Goal: Task Accomplishment & Management: Use online tool/utility

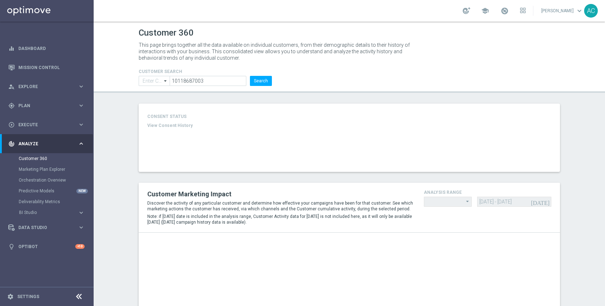
type input "Contains"
type input "Last 30 days"
type input "Total Mid Shipment Dotcom Transaction Amount"
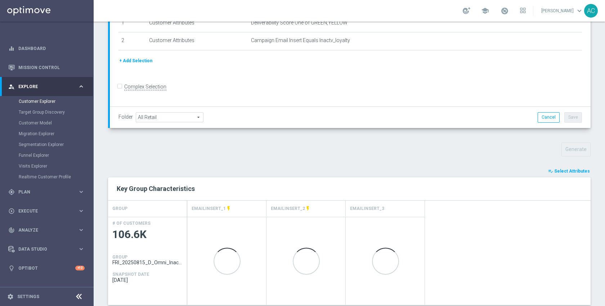
scroll to position [140, 0]
click at [564, 172] on span "Select Attributes" at bounding box center [572, 171] width 36 height 5
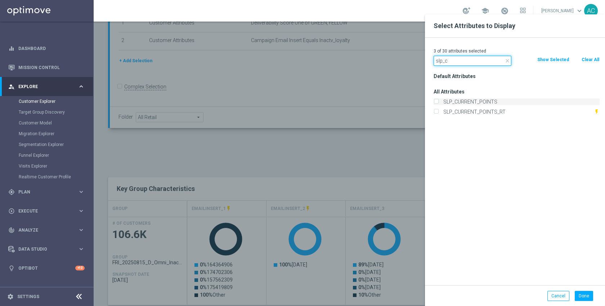
type input "slp_c"
click at [497, 99] on label "SLP_CURRENT_POINTS" at bounding box center [520, 102] width 159 height 6
click at [438, 100] on input "SLP_CURRENT_POINTS" at bounding box center [436, 102] width 5 height 5
checkbox input "true"
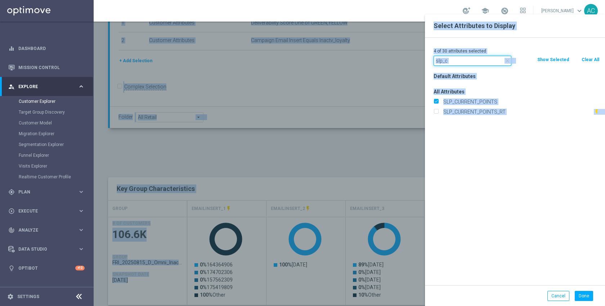
click at [456, 58] on input "slp_c" at bounding box center [473, 61] width 78 height 10
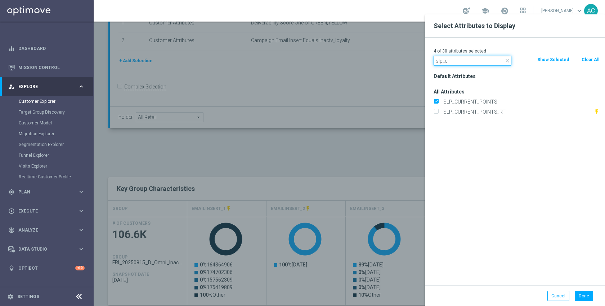
click at [456, 58] on input "slp_c" at bounding box center [473, 61] width 78 height 10
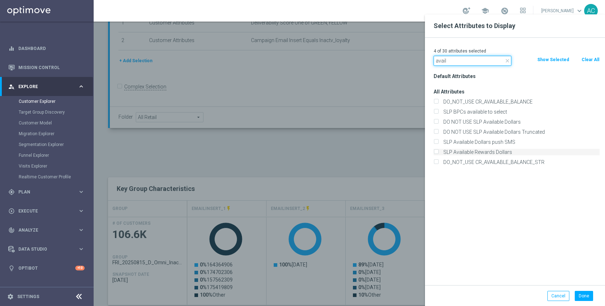
type input "avail"
click at [491, 152] on label "SLP Available Rewards Dollars" at bounding box center [520, 152] width 159 height 6
click at [438, 152] on input "SLP Available Rewards Dollars" at bounding box center [436, 153] width 5 height 5
checkbox input "true"
click at [585, 296] on button "Done" at bounding box center [584, 296] width 18 height 10
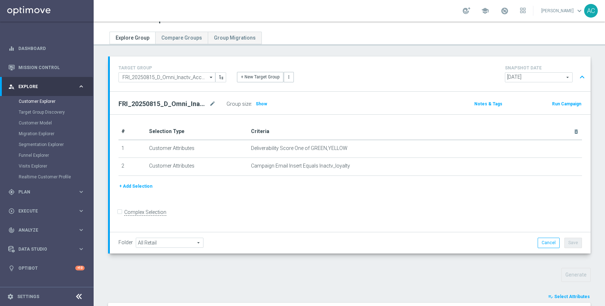
scroll to position [0, 0]
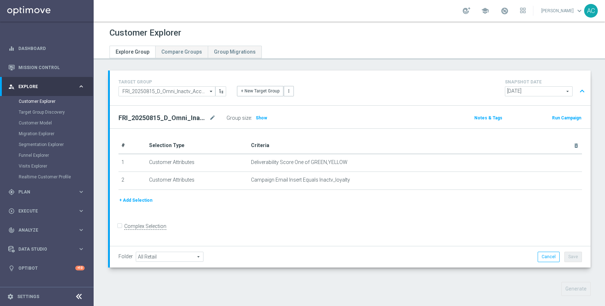
click at [143, 202] on button "+ Add Selection" at bounding box center [135, 201] width 35 height 8
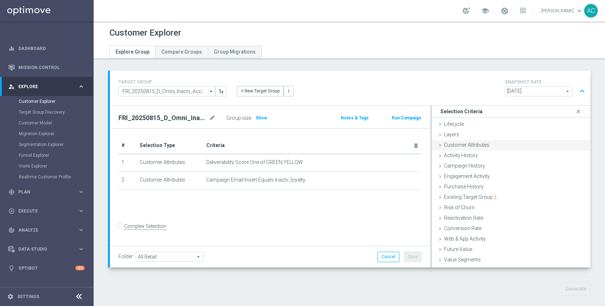
click at [520, 147] on div "Customer Attributes done" at bounding box center [511, 145] width 159 height 11
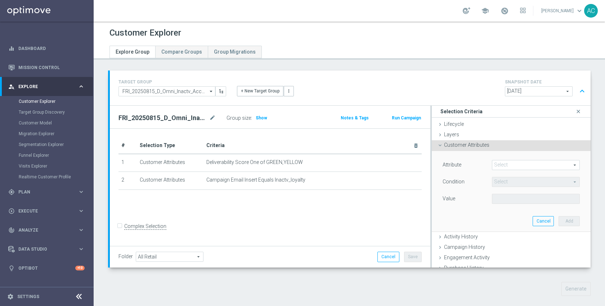
click at [524, 164] on span at bounding box center [535, 165] width 87 height 9
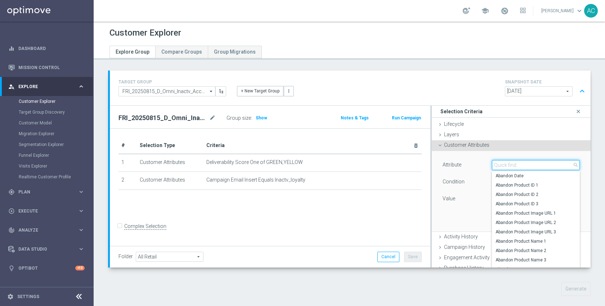
click at [524, 164] on input "search" at bounding box center [536, 165] width 88 height 10
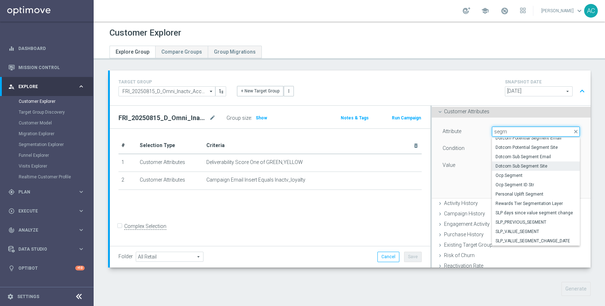
scroll to position [41, 0]
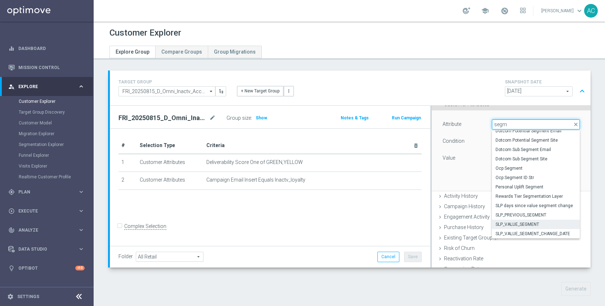
type input "segm"
click at [523, 224] on span "SLP_VALUE_SEGMENT" at bounding box center [535, 225] width 81 height 6
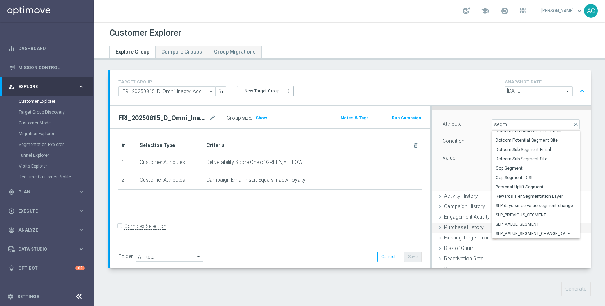
type input "SLP_VALUE_SEGMENT"
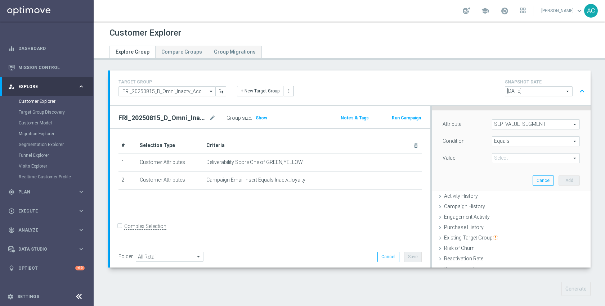
click at [521, 142] on span "Equals" at bounding box center [535, 141] width 87 height 9
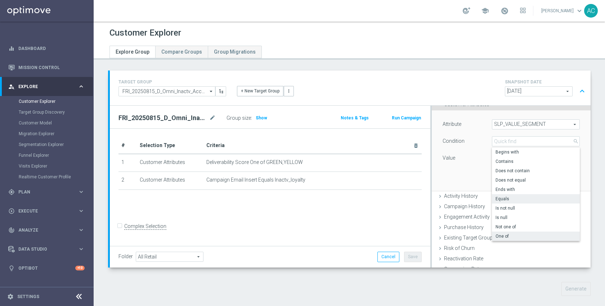
click at [522, 240] on label "One of" at bounding box center [536, 236] width 88 height 9
type input "One of"
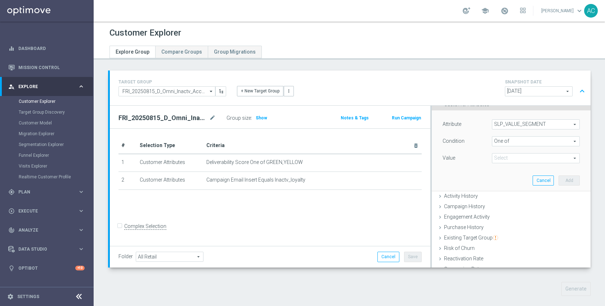
click at [511, 159] on span at bounding box center [535, 158] width 87 height 9
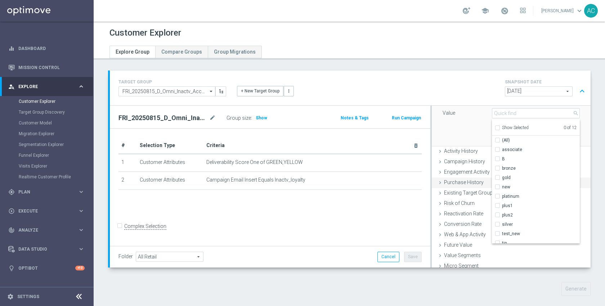
scroll to position [100, 0]
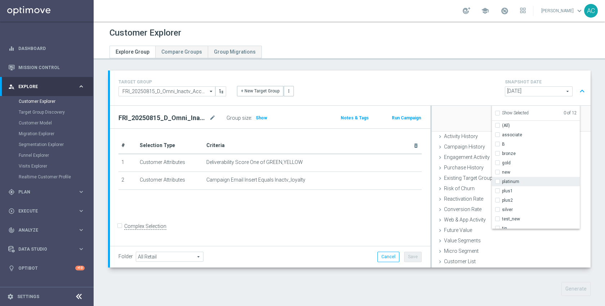
click at [516, 184] on span "platinum" at bounding box center [541, 182] width 78 height 6
click at [502, 184] on input "platinum" at bounding box center [499, 181] width 5 height 5
checkbox input "true"
type input "platinum"
click at [508, 165] on span "gold" at bounding box center [541, 163] width 78 height 6
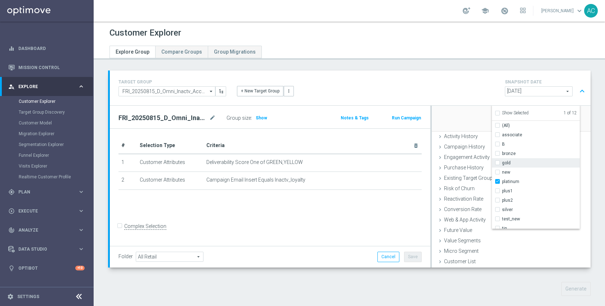
click at [502, 165] on input "gold" at bounding box center [499, 163] width 5 height 5
checkbox input "true"
type input "Selected 2 of 12"
click at [506, 209] on span "silver" at bounding box center [541, 210] width 78 height 6
click at [502, 209] on input "silver" at bounding box center [499, 209] width 5 height 5
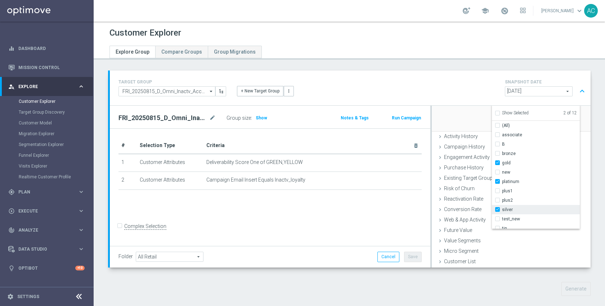
checkbox input "true"
type input "Selected 3 of 12"
click at [506, 204] on label "plus2" at bounding box center [541, 200] width 78 height 9
click at [502, 203] on input "plus2" at bounding box center [499, 200] width 5 height 5
checkbox input "true"
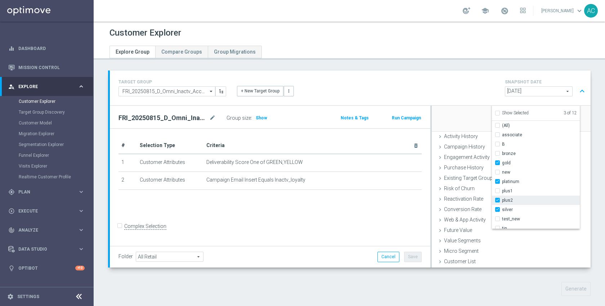
type input "Selected 4 of 12"
click at [506, 194] on label "plus1" at bounding box center [541, 191] width 78 height 9
click at [502, 193] on input "plus1" at bounding box center [499, 191] width 5 height 5
checkbox input "true"
type input "Selected 5 of 12"
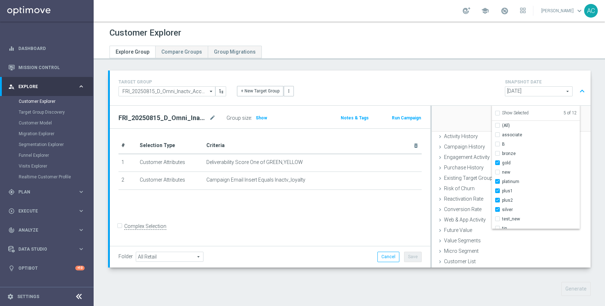
click at [458, 115] on div "Attribute SLP_VALUE_SEGMENT SLP_VALUE_SEGMENT arrow_drop_down search Condition …" at bounding box center [511, 91] width 148 height 81
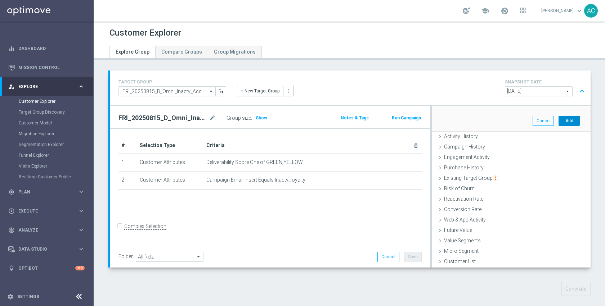
click at [558, 122] on button "Add" at bounding box center [568, 121] width 21 height 10
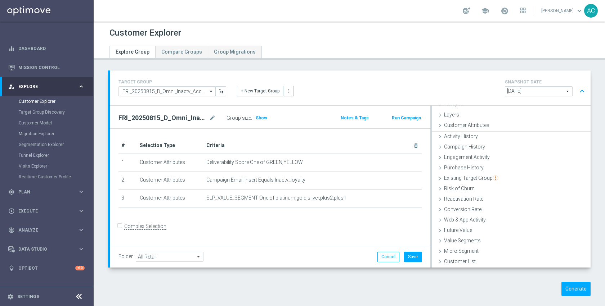
scroll to position [19, 0]
click at [263, 117] on span "Show" at bounding box center [262, 118] width 12 height 5
click at [357, 218] on div "+ Add Selection" at bounding box center [270, 217] width 314 height 6
click at [576, 286] on button "Generate" at bounding box center [575, 289] width 29 height 14
click at [413, 260] on button "Save" at bounding box center [413, 257] width 18 height 10
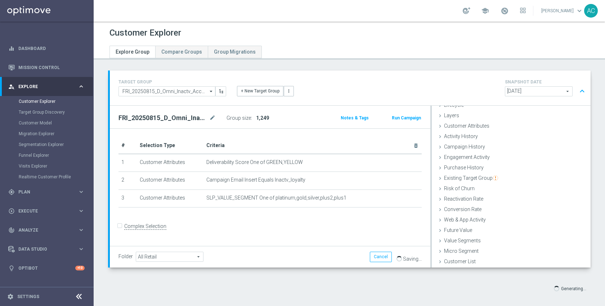
click at [382, 233] on form "Complex Selection Invalid Expression" at bounding box center [269, 234] width 303 height 26
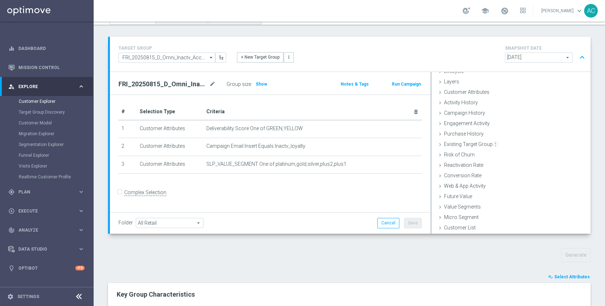
scroll to position [133, 0]
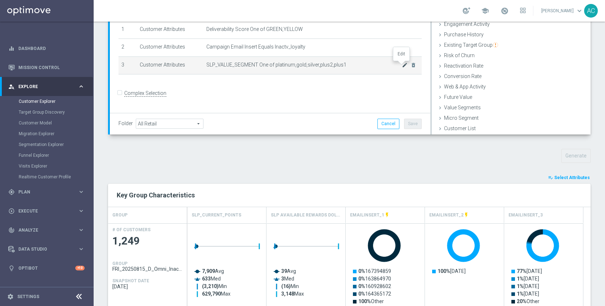
click at [402, 64] on icon "mode_edit" at bounding box center [405, 65] width 6 height 6
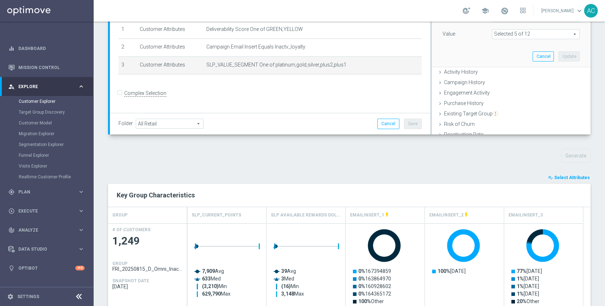
click at [514, 36] on span at bounding box center [535, 34] width 87 height 9
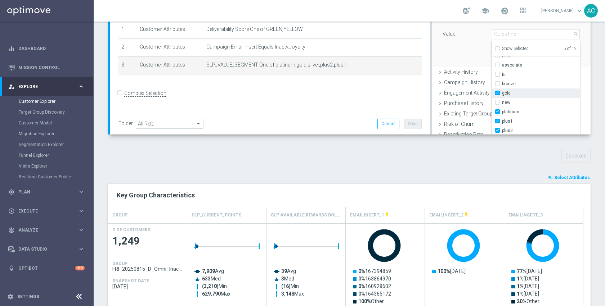
scroll to position [14, 0]
click at [510, 120] on span "plus2" at bounding box center [541, 123] width 78 height 6
click at [502, 120] on input "plus2" at bounding box center [499, 122] width 5 height 5
checkbox input "false"
type input "Selected 4 of 12"
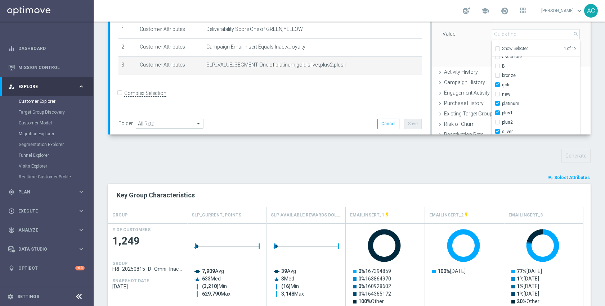
click at [461, 52] on div "Attribute SLP_VALUE_SEGMENT SLP_VALUE_SEGMENT arrow_drop_down search Condition …" at bounding box center [511, 26] width 148 height 81
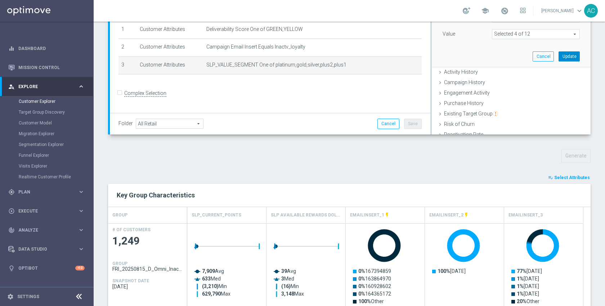
click at [558, 58] on button "Update" at bounding box center [568, 56] width 21 height 10
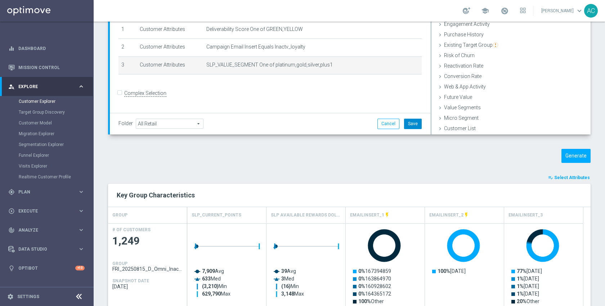
scroll to position [19, 0]
click at [402, 129] on div "Folder All Retail All Retail arrow_drop_down search Cancel Save Saving..." at bounding box center [270, 123] width 320 height 21
click at [410, 124] on button "Save" at bounding box center [413, 124] width 18 height 10
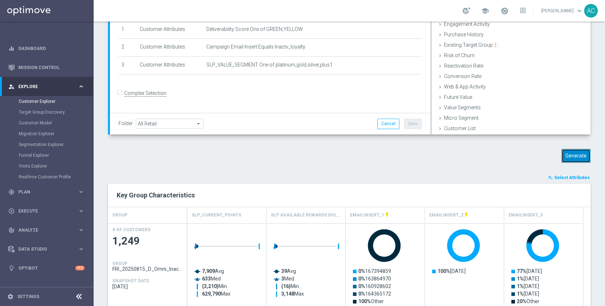
click at [565, 153] on button "Generate" at bounding box center [575, 156] width 29 height 14
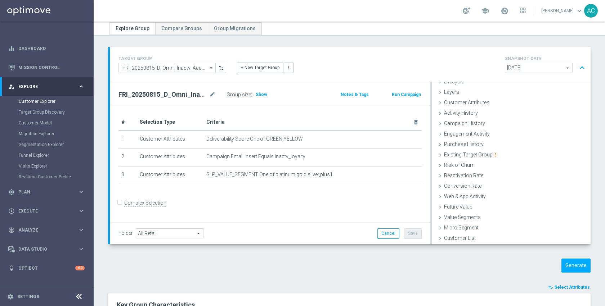
scroll to position [7, 0]
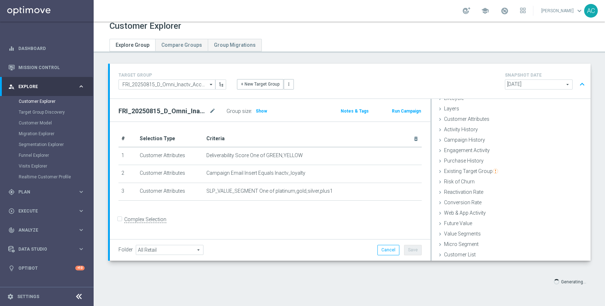
click at [256, 95] on div "TARGET GROUP FRI_20250815_D_Omni_Inactv_Accounts FRI_20250815_D_Omni_Inactv_Acc…" at bounding box center [350, 81] width 481 height 35
click at [261, 112] on span "Show" at bounding box center [262, 111] width 12 height 5
click at [326, 207] on div "# Selection Type Criteria delete_forever 1 Customer Attributes Deliverability S…" at bounding box center [270, 169] width 314 height 77
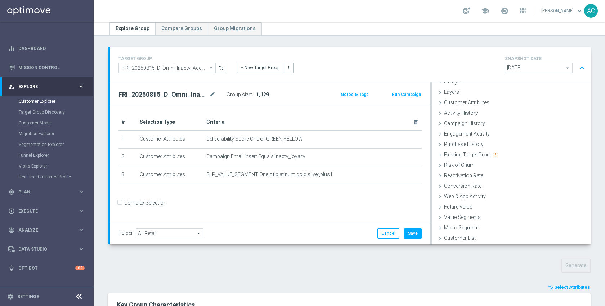
click at [415, 234] on button "Save" at bounding box center [413, 234] width 18 height 10
click at [298, 215] on form "Complex Selection Invalid Expression" at bounding box center [269, 211] width 303 height 26
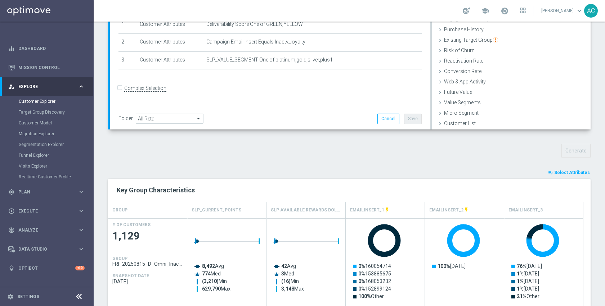
scroll to position [139, 0]
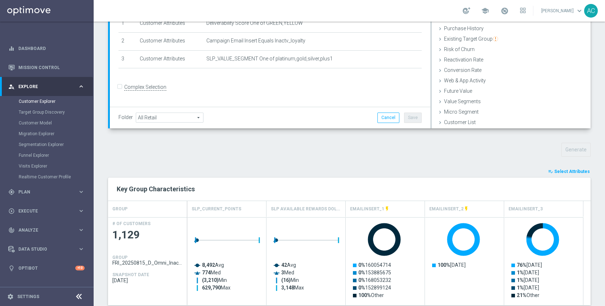
click at [561, 174] on button "playlist_add_check Select Attributes" at bounding box center [568, 172] width 43 height 8
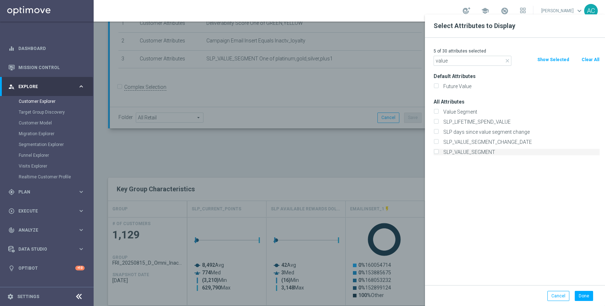
type input "value"
click at [489, 151] on label "SLP_VALUE_SEGMENT" at bounding box center [520, 152] width 159 height 6
click at [438, 151] on input "SLP_VALUE_SEGMENT" at bounding box center [436, 153] width 5 height 5
checkbox input "true"
click at [581, 299] on button "Done" at bounding box center [584, 296] width 18 height 10
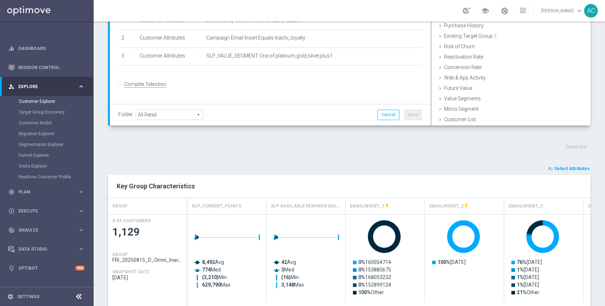
scroll to position [0, 0]
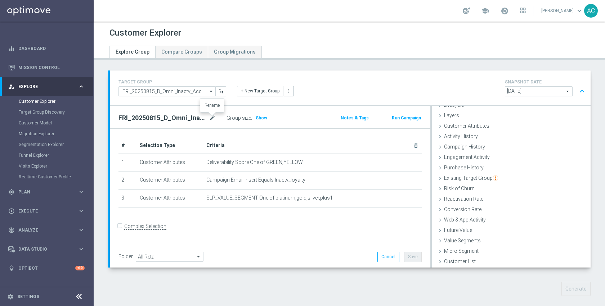
click at [212, 118] on icon "mode_edit" at bounding box center [212, 118] width 6 height 9
click at [509, 129] on div "Customer Attributes done selection updated" at bounding box center [511, 126] width 159 height 11
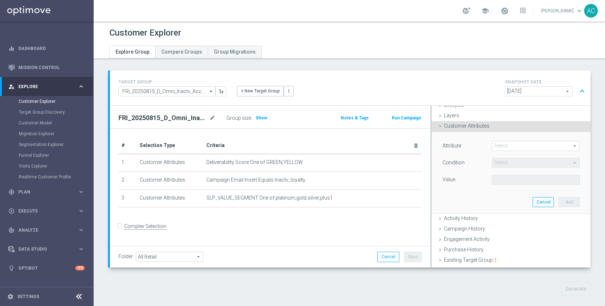
scroll to position [32, 0]
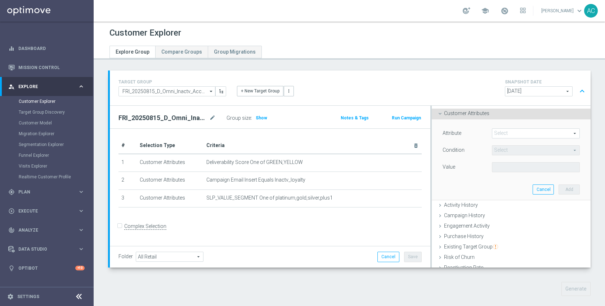
click at [515, 134] on span at bounding box center [535, 133] width 87 height 9
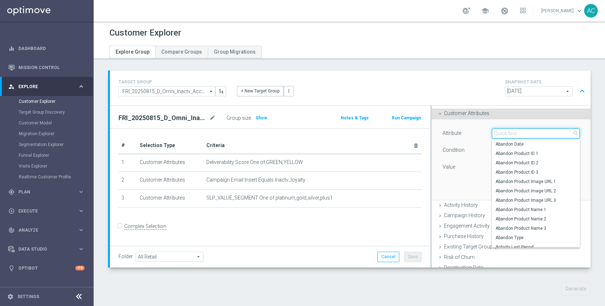
click at [515, 134] on input "search" at bounding box center [536, 134] width 88 height 10
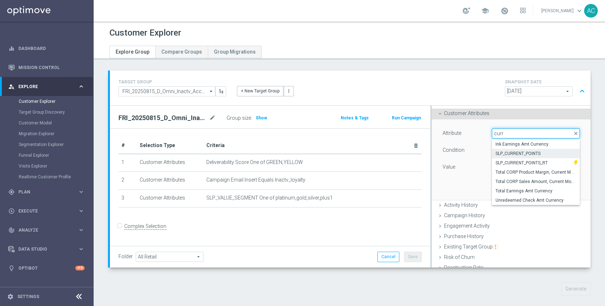
type input "curr"
click at [514, 151] on span "SLP_CURRENT_POINTS" at bounding box center [535, 154] width 81 height 6
type input "SLP_CURRENT_POINTS"
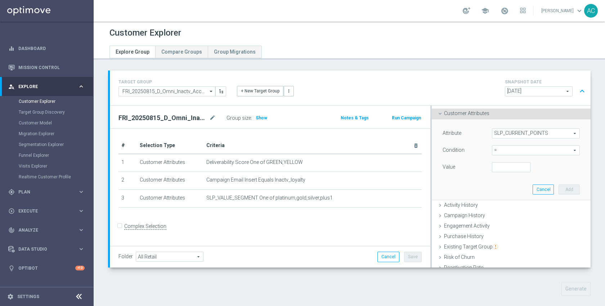
click at [514, 151] on span "=" at bounding box center [535, 150] width 87 height 9
click at [509, 197] on span ">" at bounding box center [535, 199] width 81 height 6
type input ">"
click at [498, 170] on input "number" at bounding box center [511, 167] width 39 height 10
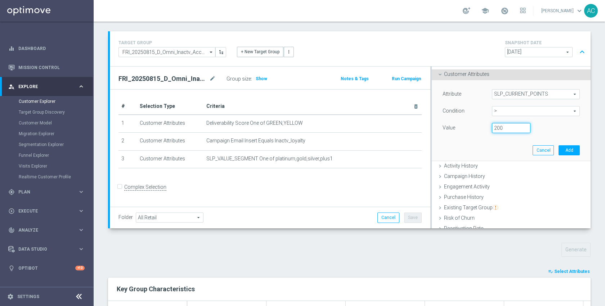
scroll to position [77, 0]
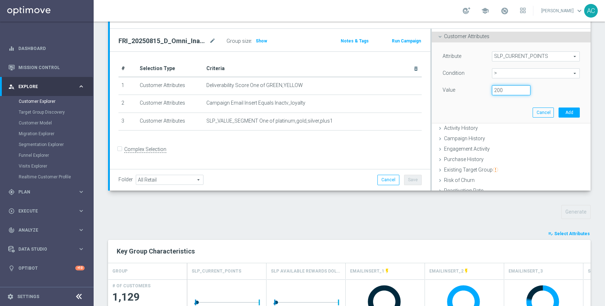
type input "200"
click at [570, 237] on button "playlist_add_check Select Attributes" at bounding box center [568, 234] width 43 height 8
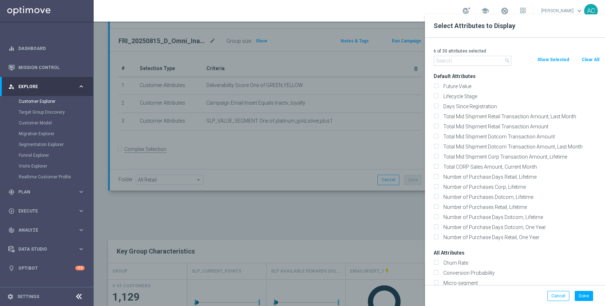
click at [472, 61] on input "text" at bounding box center [473, 61] width 78 height 10
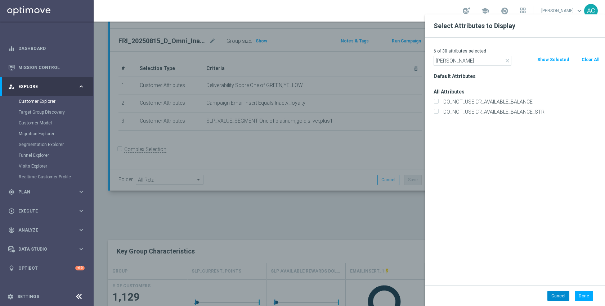
type input "balan"
click at [557, 301] on button "Cancel" at bounding box center [558, 296] width 22 height 10
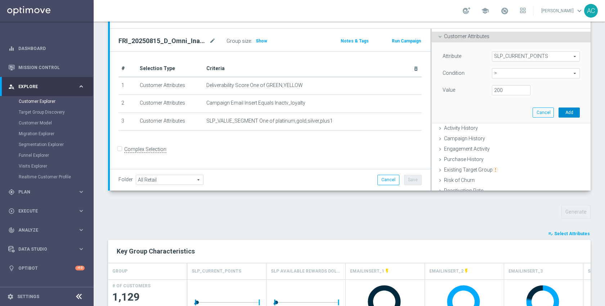
click at [558, 112] on button "Add" at bounding box center [568, 113] width 21 height 10
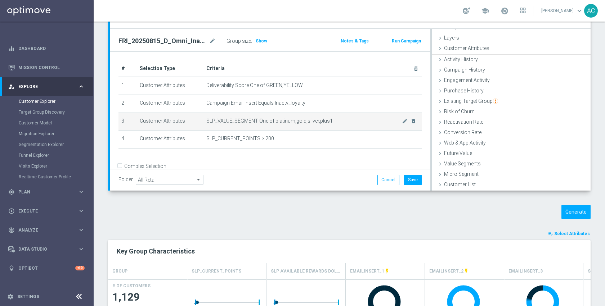
scroll to position [19, 0]
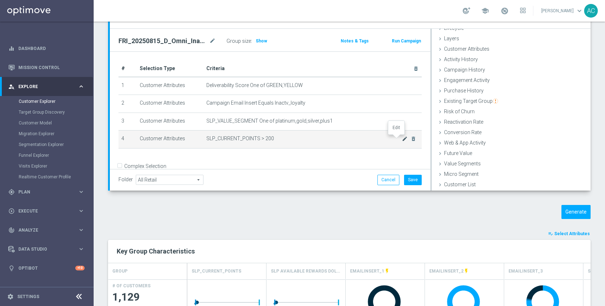
click at [402, 139] on icon "mode_edit" at bounding box center [405, 139] width 6 height 6
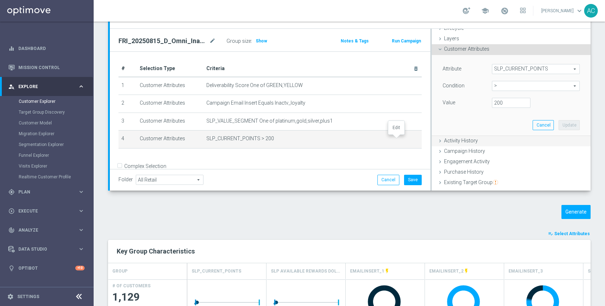
scroll to position [32, 0]
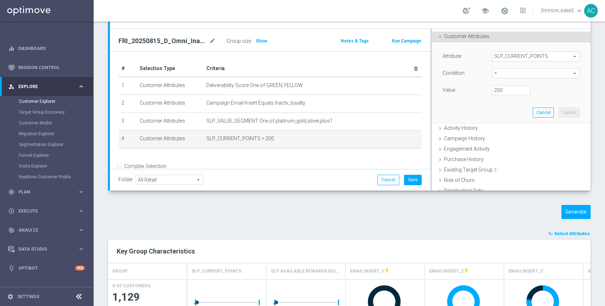
click at [513, 75] on span ">" at bounding box center [535, 73] width 87 height 9
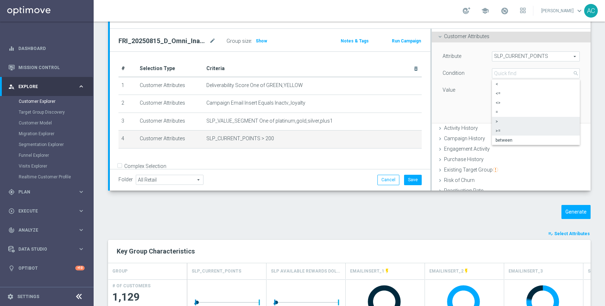
click at [504, 130] on span ">=" at bounding box center [535, 131] width 81 height 6
type input ">="
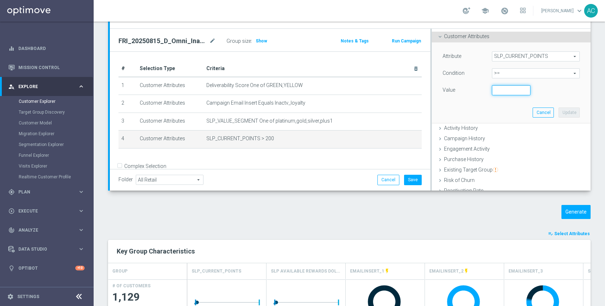
click at [496, 89] on input "number" at bounding box center [511, 90] width 39 height 10
type input "200"
click at [558, 111] on button "Update" at bounding box center [568, 113] width 21 height 10
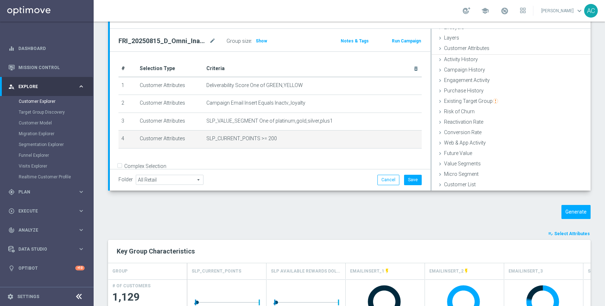
scroll to position [19, 0]
click at [259, 40] on span "Show" at bounding box center [262, 41] width 12 height 5
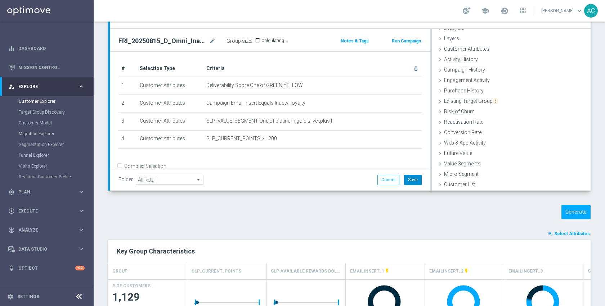
click at [409, 180] on button "Save" at bounding box center [413, 180] width 18 height 10
click at [574, 212] on button "Generate" at bounding box center [575, 212] width 29 height 14
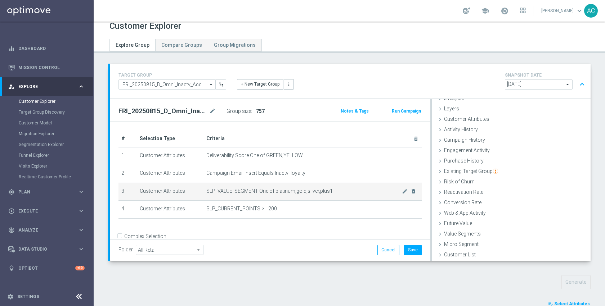
scroll to position [77, 0]
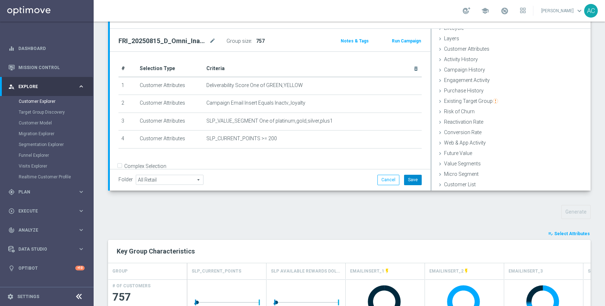
click at [413, 182] on button "Save" at bounding box center [413, 180] width 18 height 10
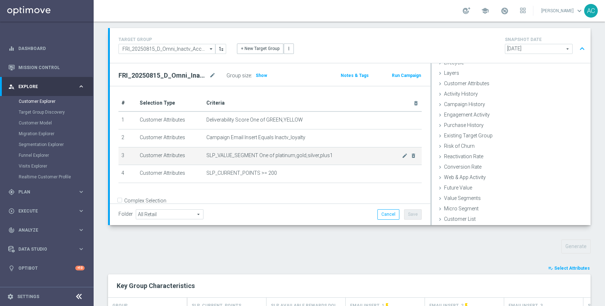
scroll to position [0, 0]
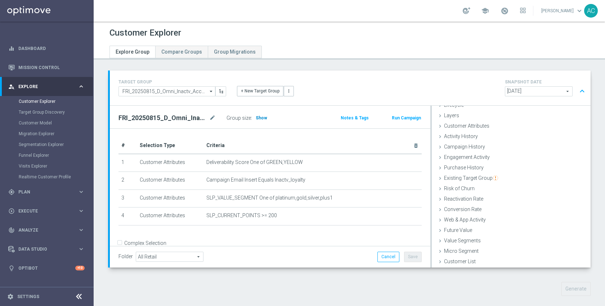
click at [256, 120] on span "Show" at bounding box center [262, 118] width 12 height 5
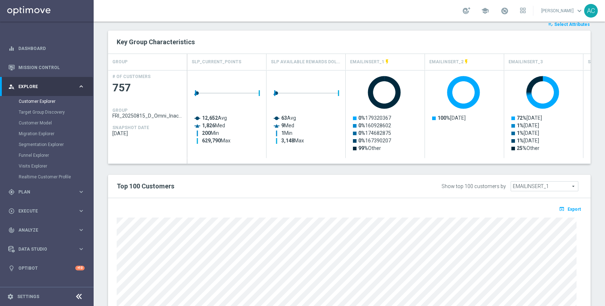
scroll to position [335, 0]
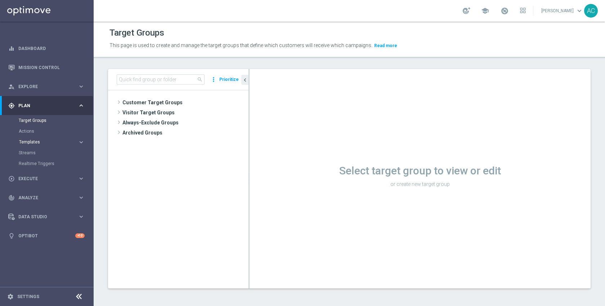
click at [30, 142] on span "Templates" at bounding box center [44, 142] width 51 height 4
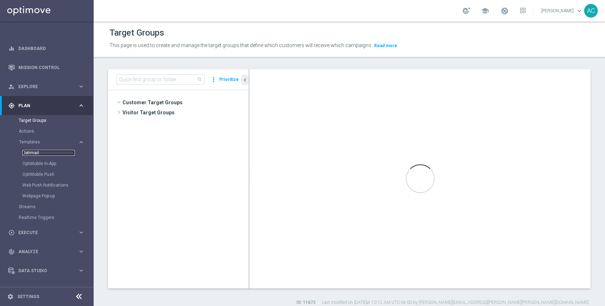
click at [33, 152] on link "Optimail" at bounding box center [48, 153] width 53 height 6
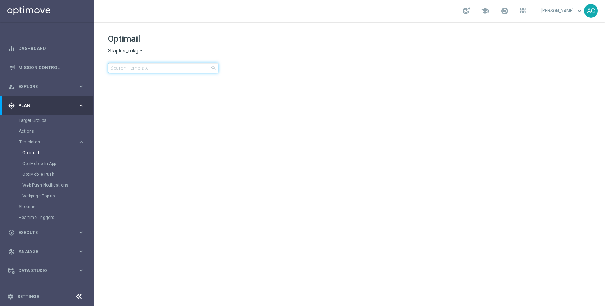
click at [182, 66] on input at bounding box center [163, 68] width 110 height 10
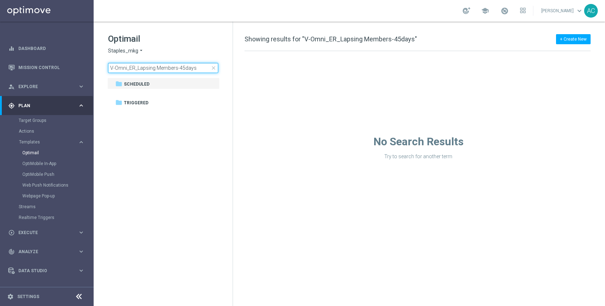
type input "V-Omni_ER_Lapsing Members-45days"
click at [206, 70] on input "V-Omni_ER_Lapsing Members-45days" at bounding box center [163, 68] width 110 height 10
click at [215, 66] on span "close" at bounding box center [214, 68] width 6 height 6
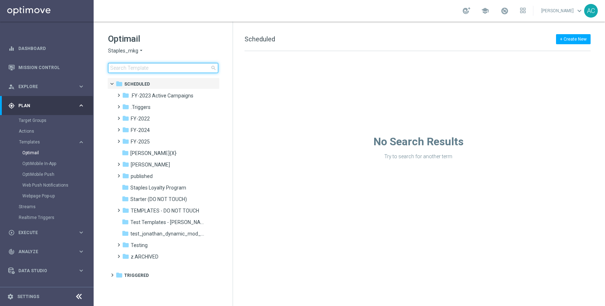
click at [185, 70] on input at bounding box center [163, 68] width 110 height 10
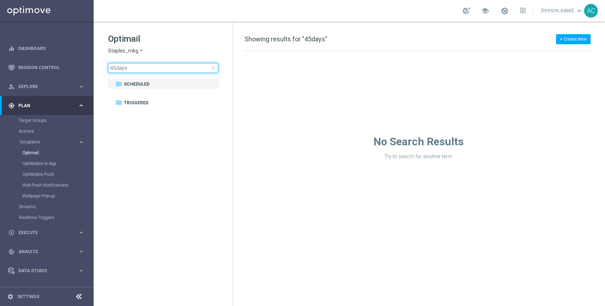
type input "45days"
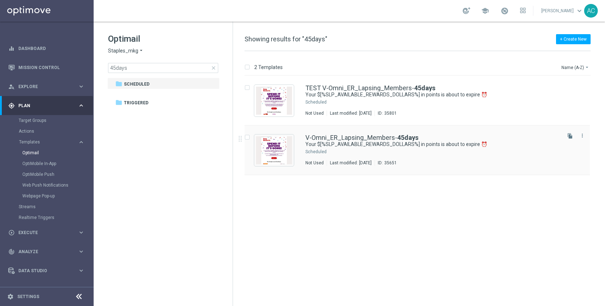
click at [409, 149] on div "Press SPACE to select this row." at bounding box center [444, 152] width 232 height 6
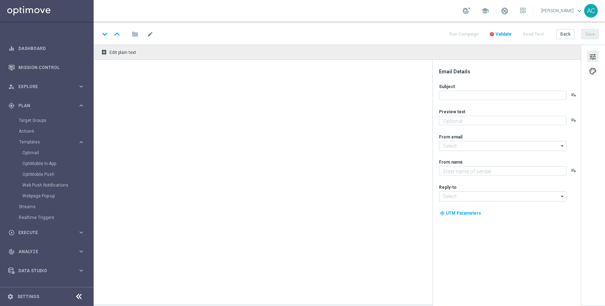
type textarea "Redeem them now before they're gone!"
type input "[EMAIL_ADDRESS][DOMAIN_NAME]"
type textarea "Staples"
type input "[EMAIL_ADDRESS][DOMAIN_NAME]"
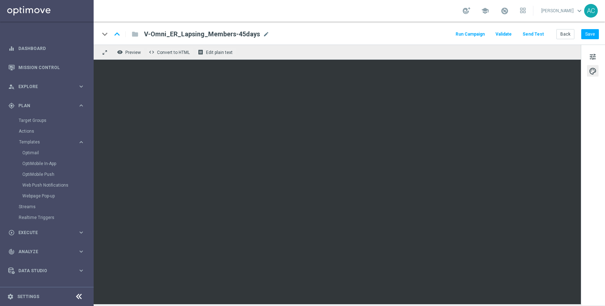
click at [532, 35] on button "Send Test" at bounding box center [532, 35] width 23 height 10
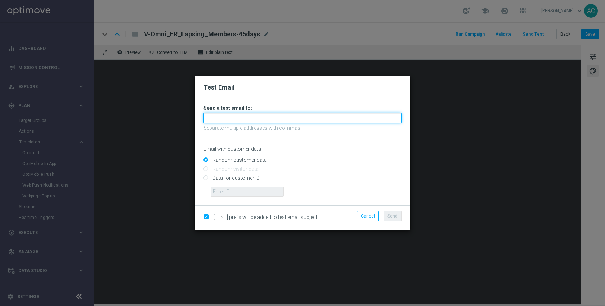
click at [247, 119] on input "text" at bounding box center [302, 118] width 198 height 10
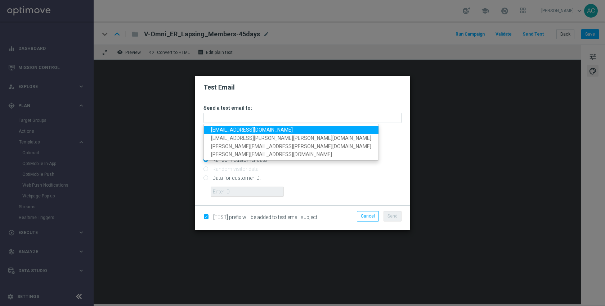
click at [244, 129] on span "anil.chennuru@staples.com" at bounding box center [252, 130] width 82 height 6
type input "anil.chennuru@staples.com"
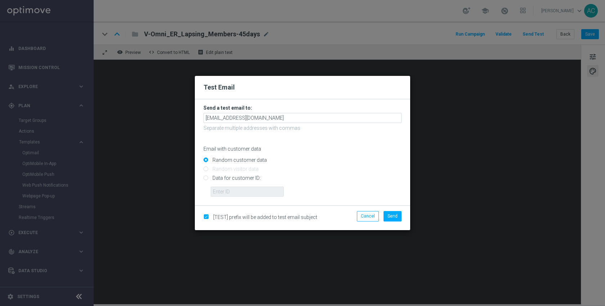
click at [236, 179] on input "Data for customer ID:" at bounding box center [302, 181] width 198 height 10
radio input "true"
click at [236, 191] on input "text" at bounding box center [247, 192] width 73 height 10
paste input "10000252057"
type input "10000252057"
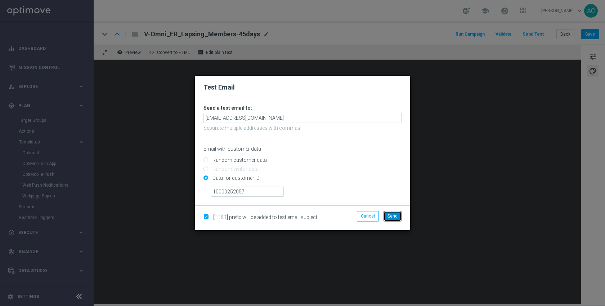
click at [392, 214] on span "Send" at bounding box center [392, 216] width 10 height 5
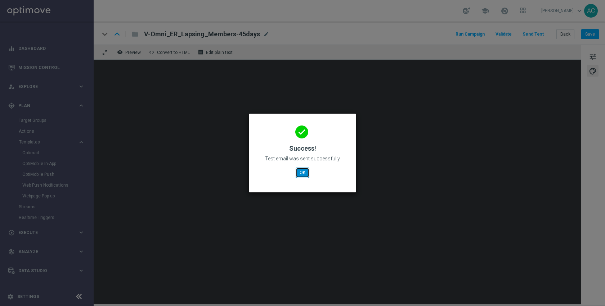
click at [302, 173] on button "OK" at bounding box center [303, 173] width 14 height 10
